Goal: Task Accomplishment & Management: Use online tool/utility

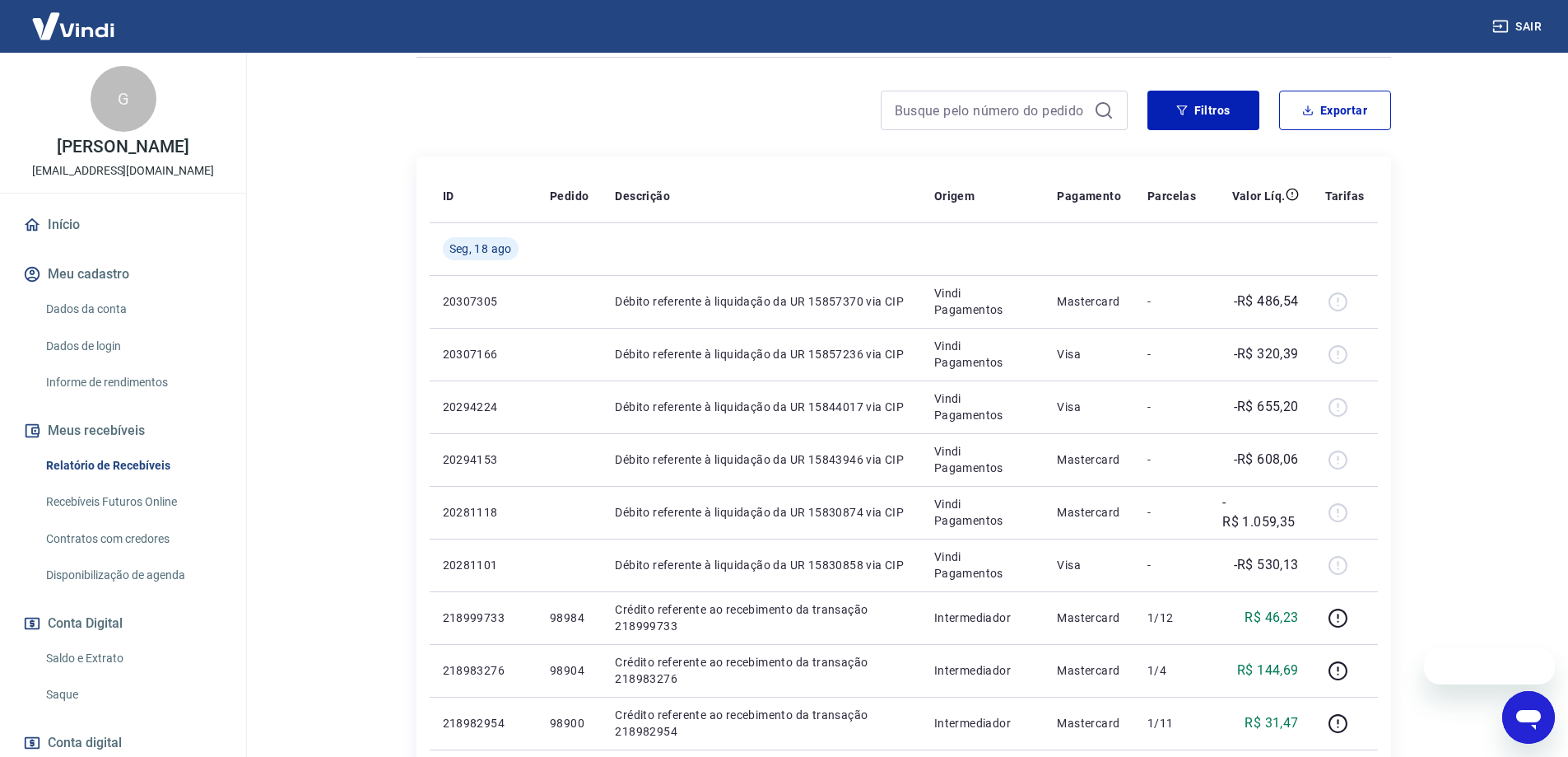
scroll to position [247, 0]
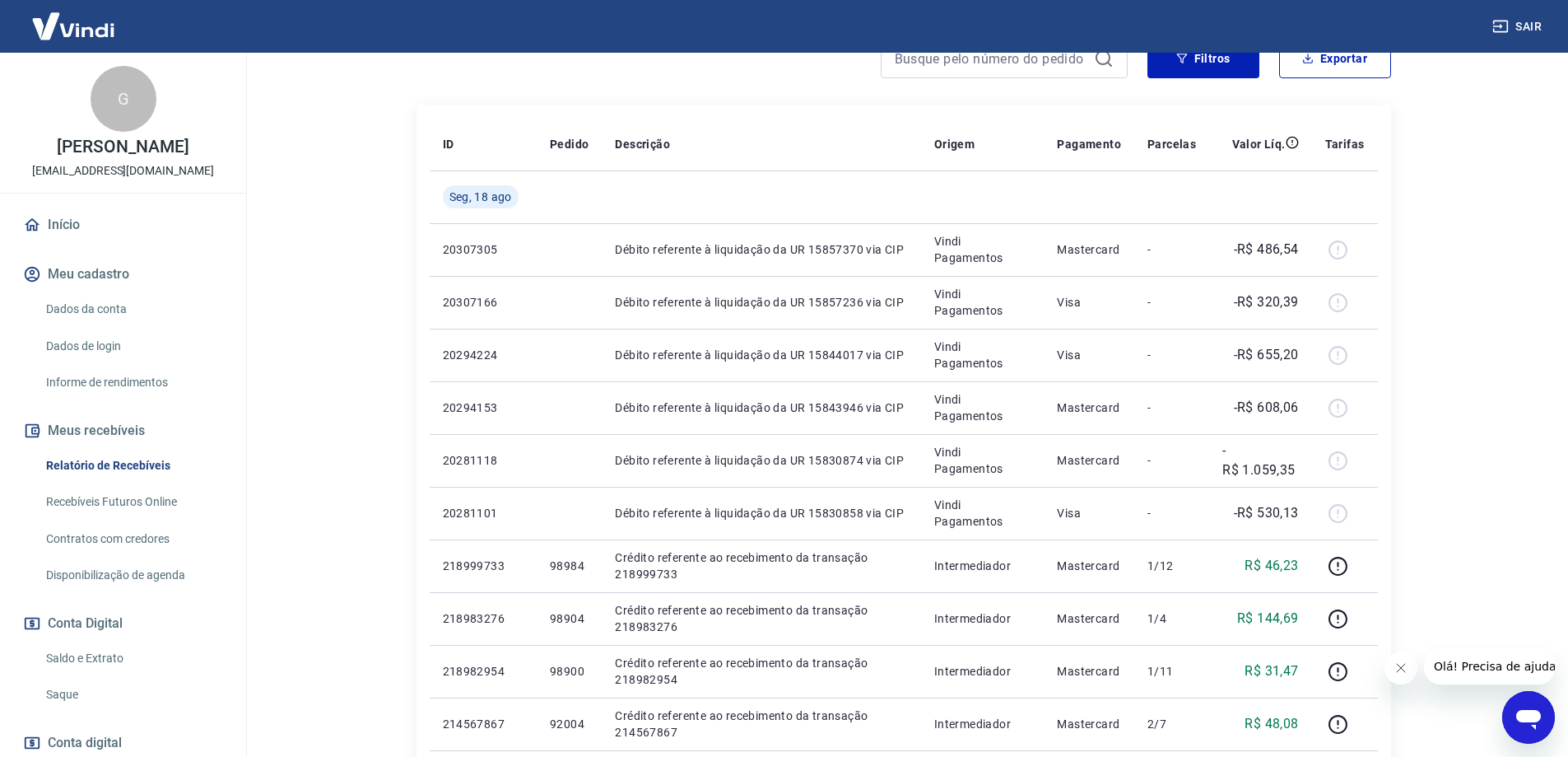
click at [397, 268] on div "Após o envio das liquidações aparecerem no Relatório de Recebíveis, elas podem …" at bounding box center [903, 668] width 1014 height 1725
click at [388, 279] on div "Após o envio das liquidações aparecerem no Relatório de Recebíveis, elas podem …" at bounding box center [903, 668] width 1054 height 1725
click at [155, 515] on link "Recebíveis Futuros Online" at bounding box center [133, 502] width 187 height 34
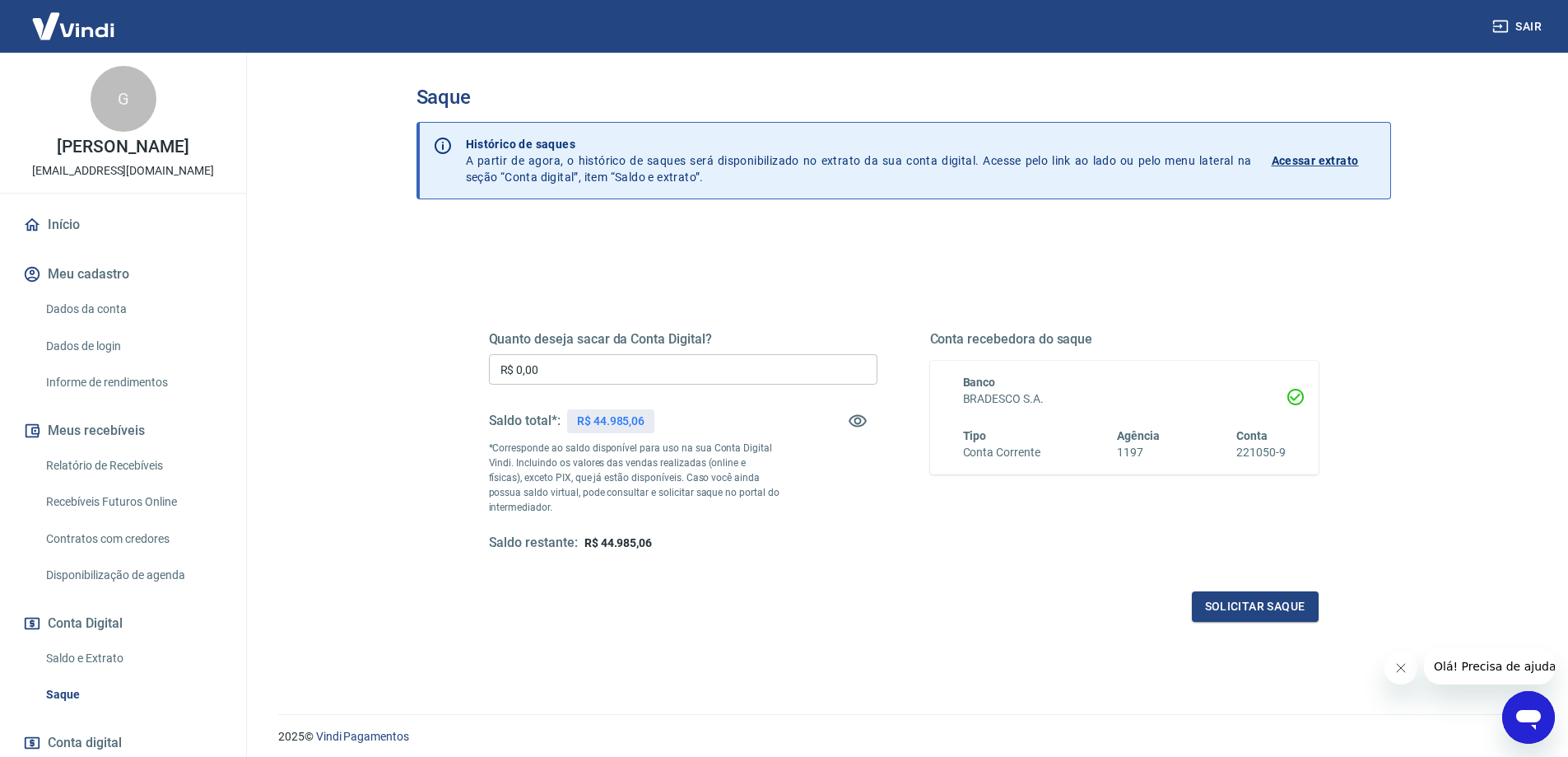
click at [549, 357] on input "R$ 0,00" at bounding box center [683, 369] width 388 height 30
type input "R$ 40.000,00"
click at [1235, 603] on button "Solicitar saque" at bounding box center [1255, 606] width 127 height 30
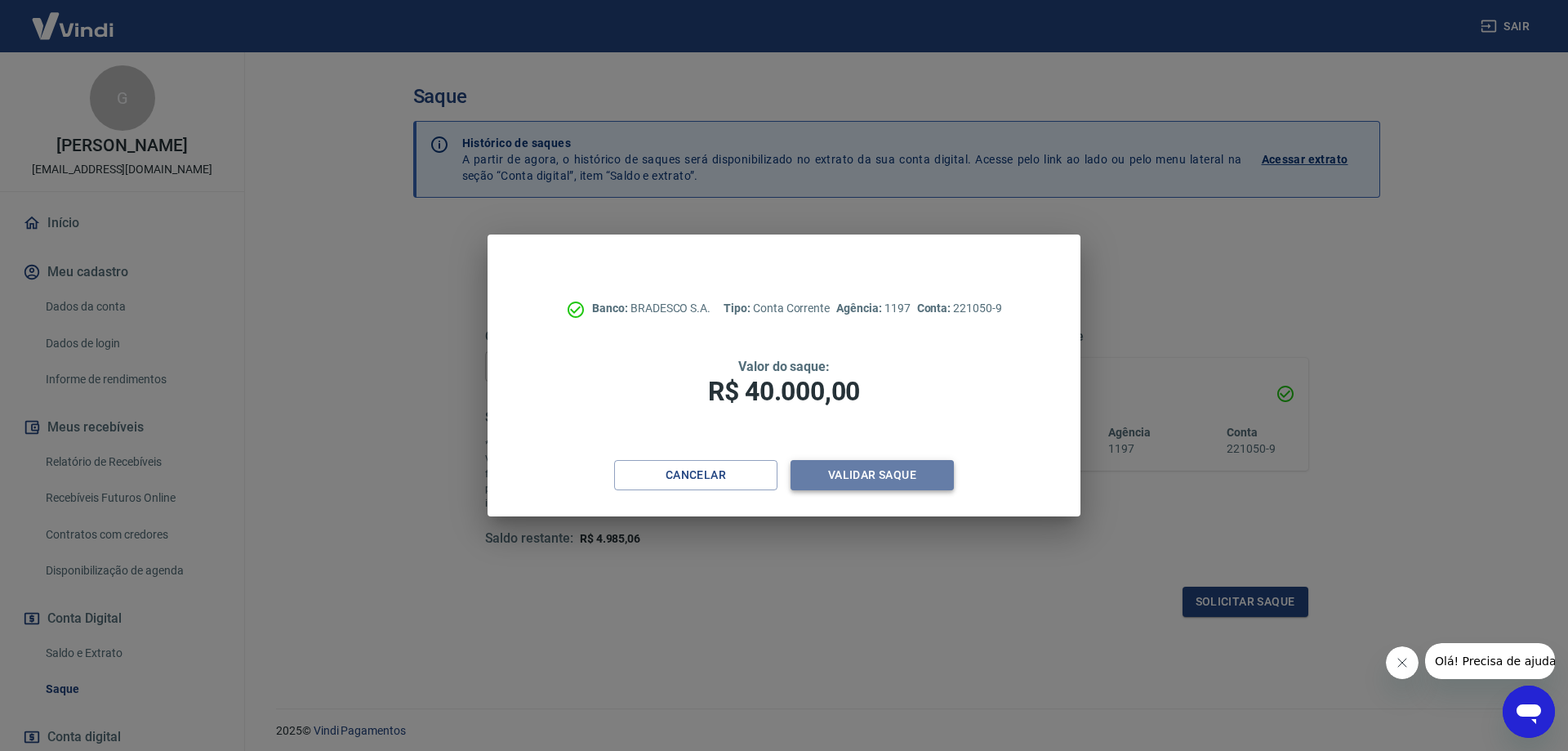
click at [908, 480] on button "Validar saque" at bounding box center [872, 475] width 163 height 30
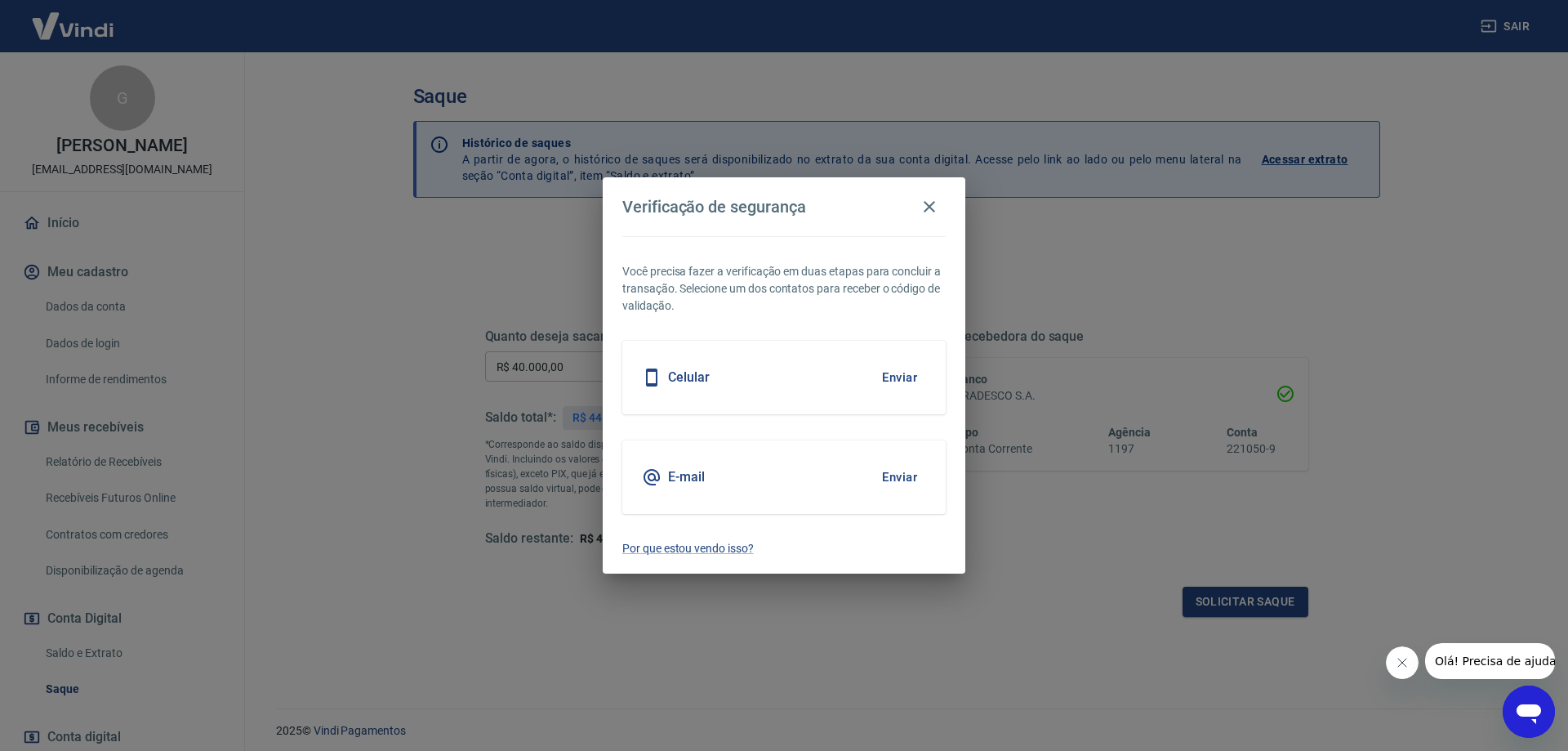
click at [897, 474] on button "Enviar" at bounding box center [899, 477] width 53 height 34
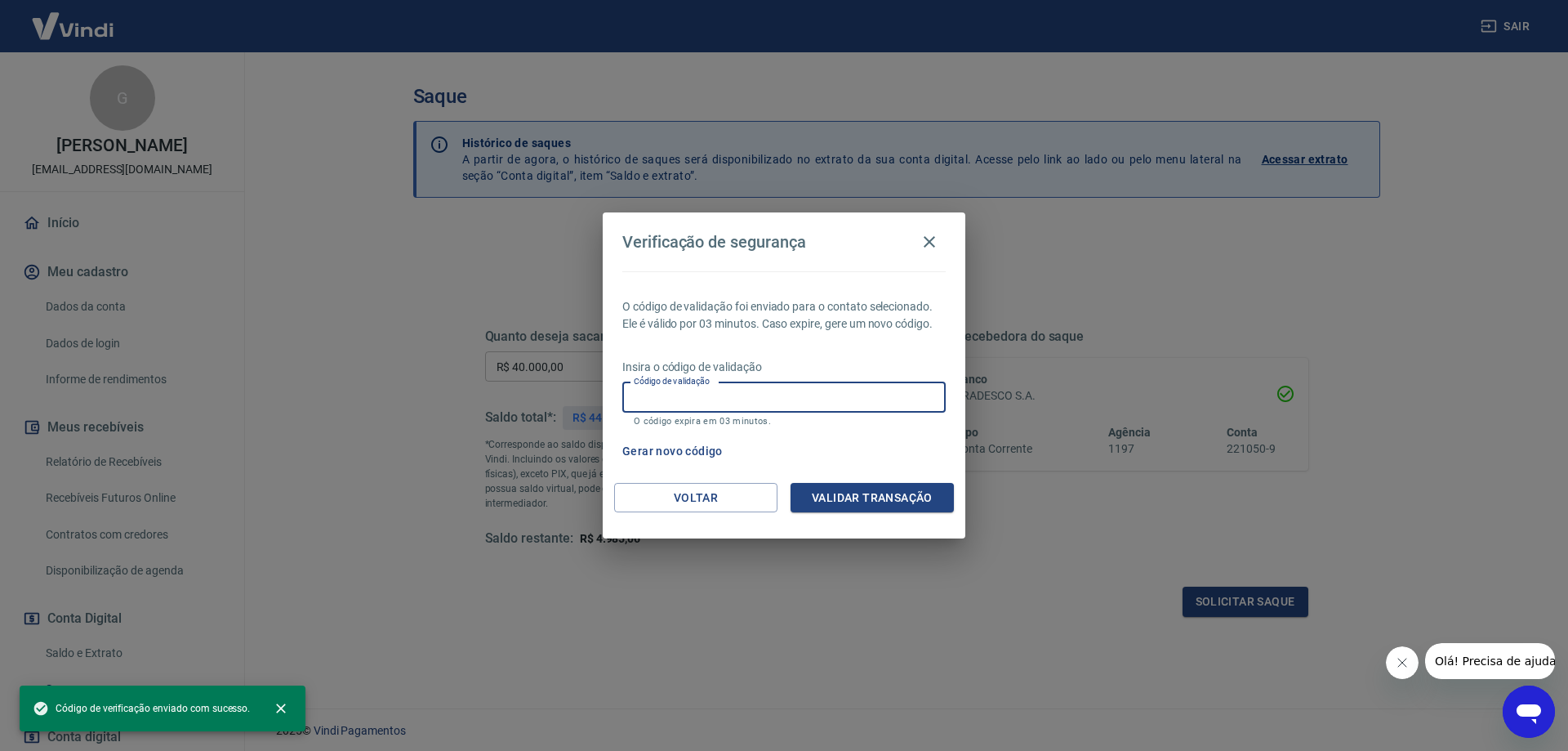
click at [813, 393] on input "Código de validação" at bounding box center [784, 397] width 323 height 30
paste input "716017"
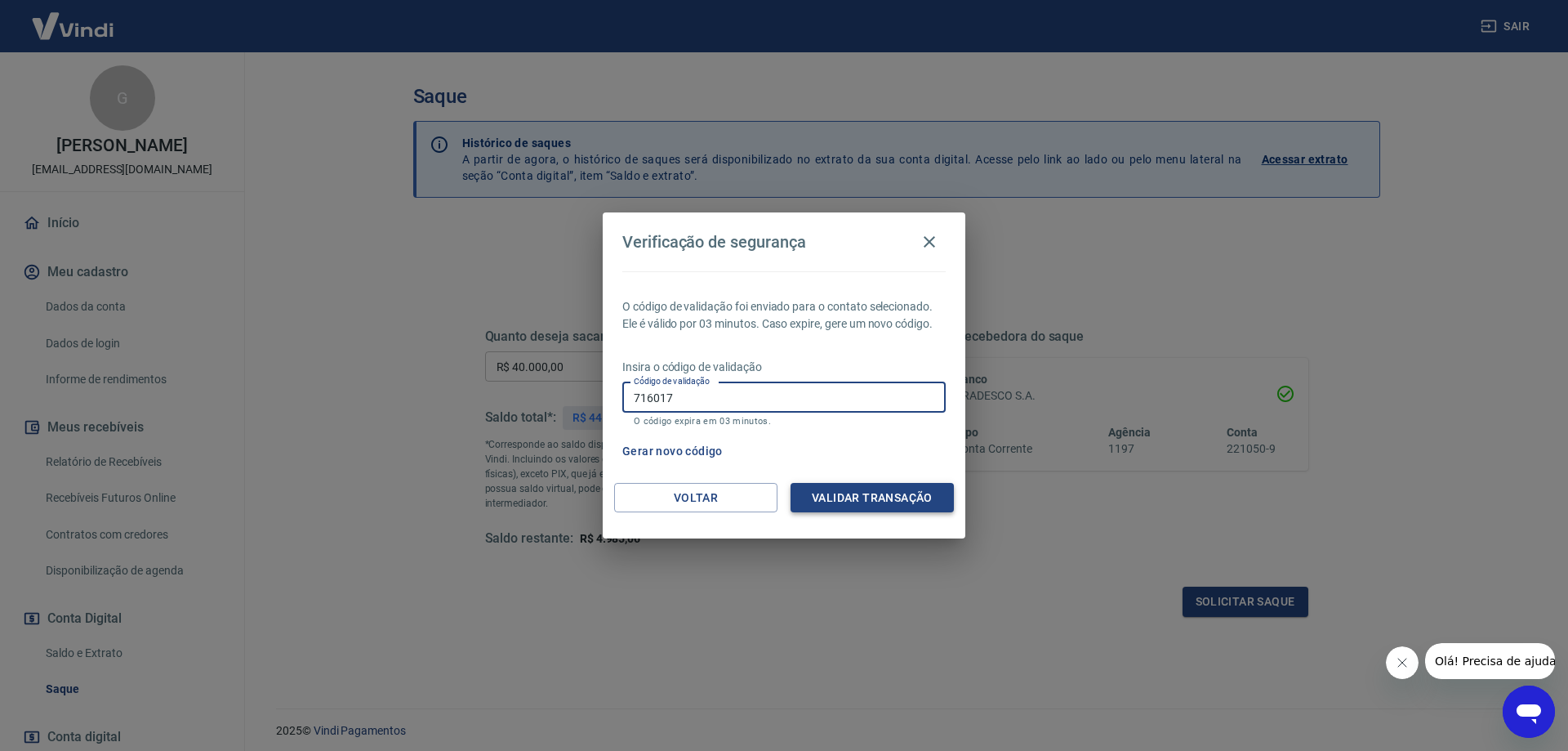
type input "716017"
click at [902, 490] on button "Validar transação" at bounding box center [872, 498] width 163 height 30
